Goal: Browse casually: Explore the website without a specific task or goal

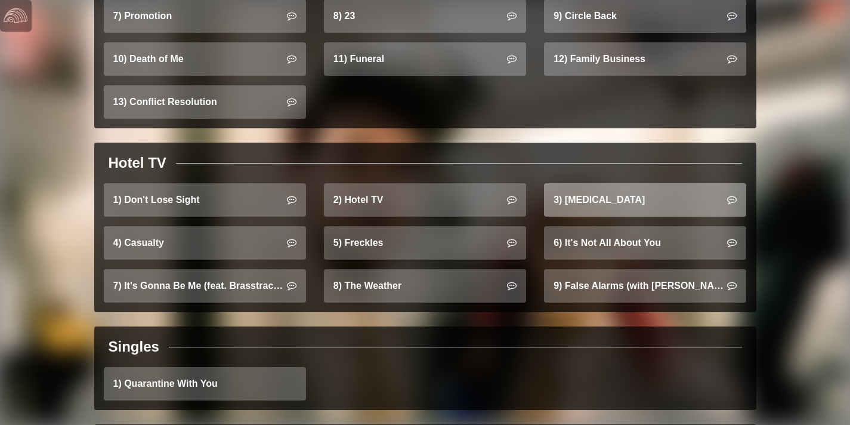
scroll to position [796, 0]
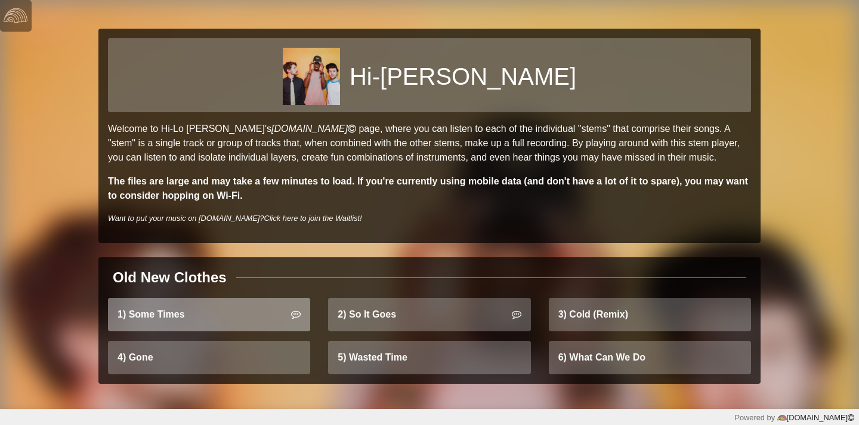
click at [222, 311] on link "1) Some Times" at bounding box center [209, 314] width 202 height 33
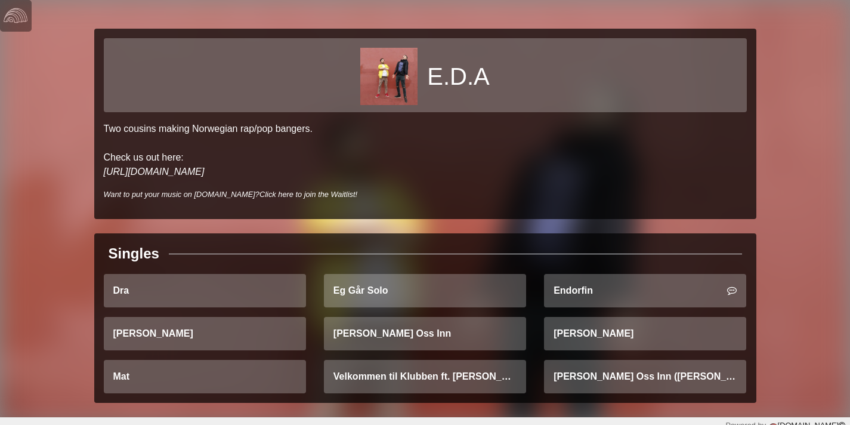
scroll to position [8, 0]
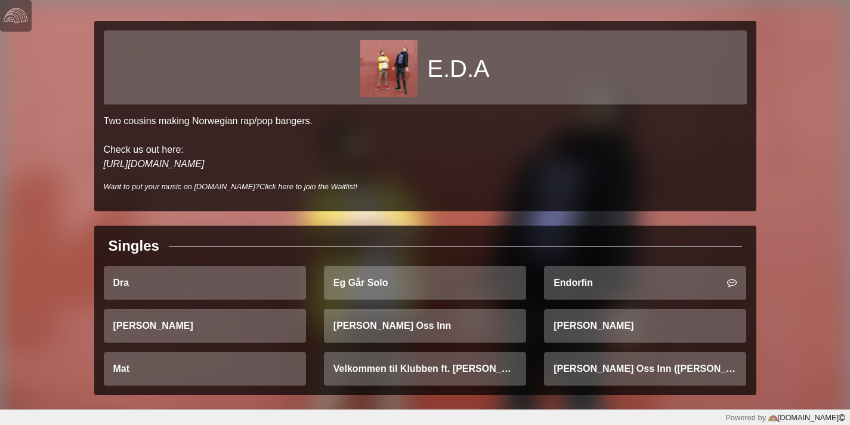
click at [670, 1] on div "E.D.A Two cousins making Norwegian rap/pop bangers. Check us out here: [URL][DO…" at bounding box center [425, 200] width 850 height 417
